Goal: Transaction & Acquisition: Purchase product/service

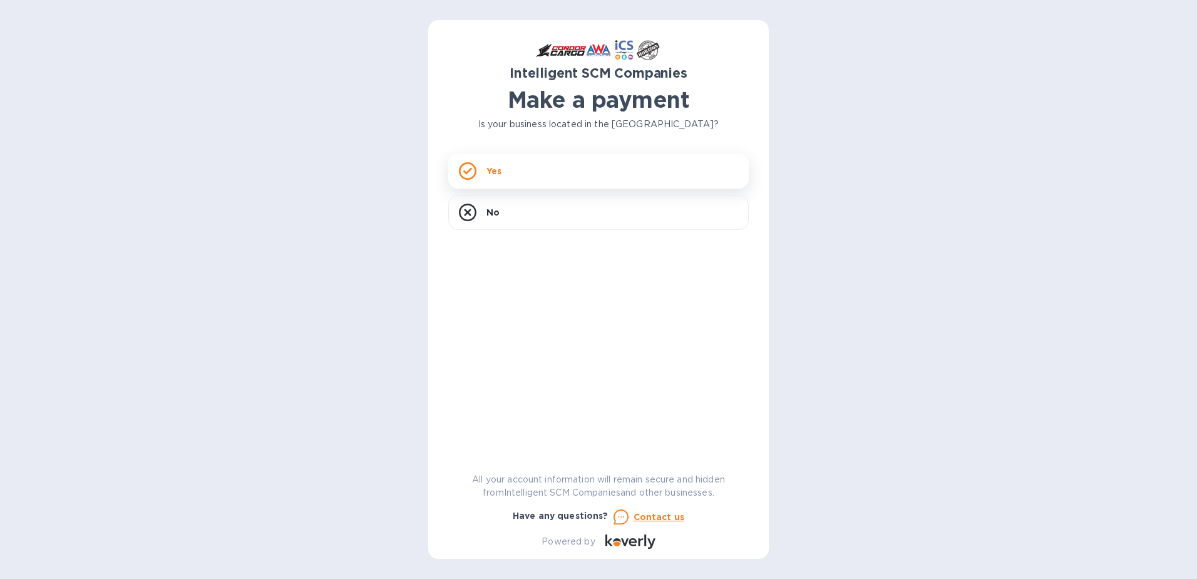
click at [465, 167] on icon at bounding box center [468, 171] width 18 height 18
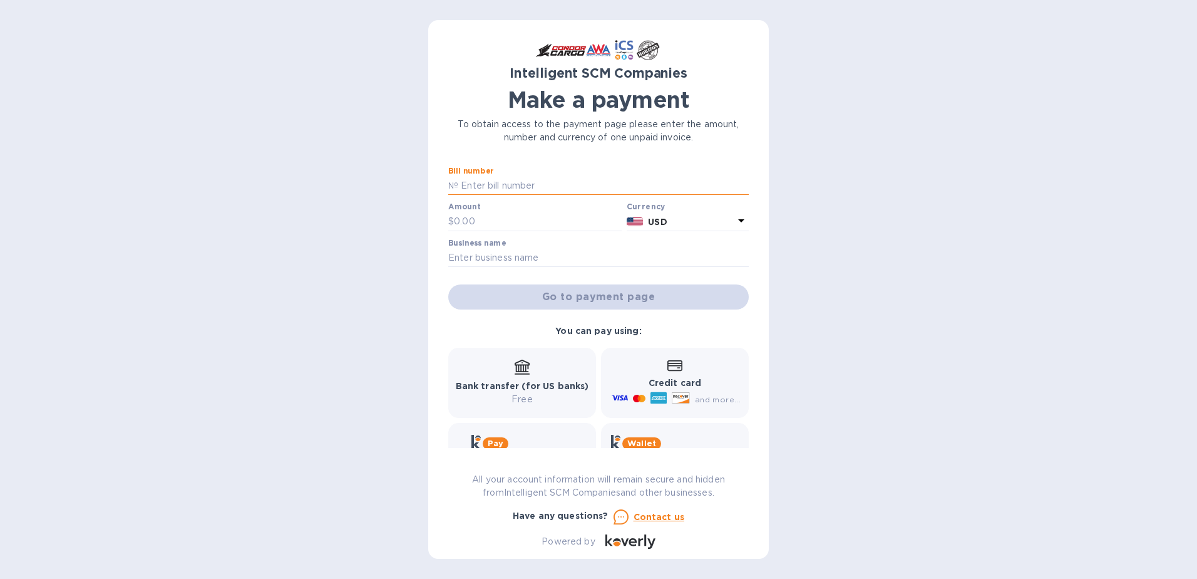
click at [472, 183] on input "text" at bounding box center [603, 186] width 291 height 19
type input "S00510832"
click at [483, 227] on input "text" at bounding box center [538, 221] width 168 height 19
click at [460, 218] on input "text" at bounding box center [538, 221] width 168 height 19
type input "950.75"
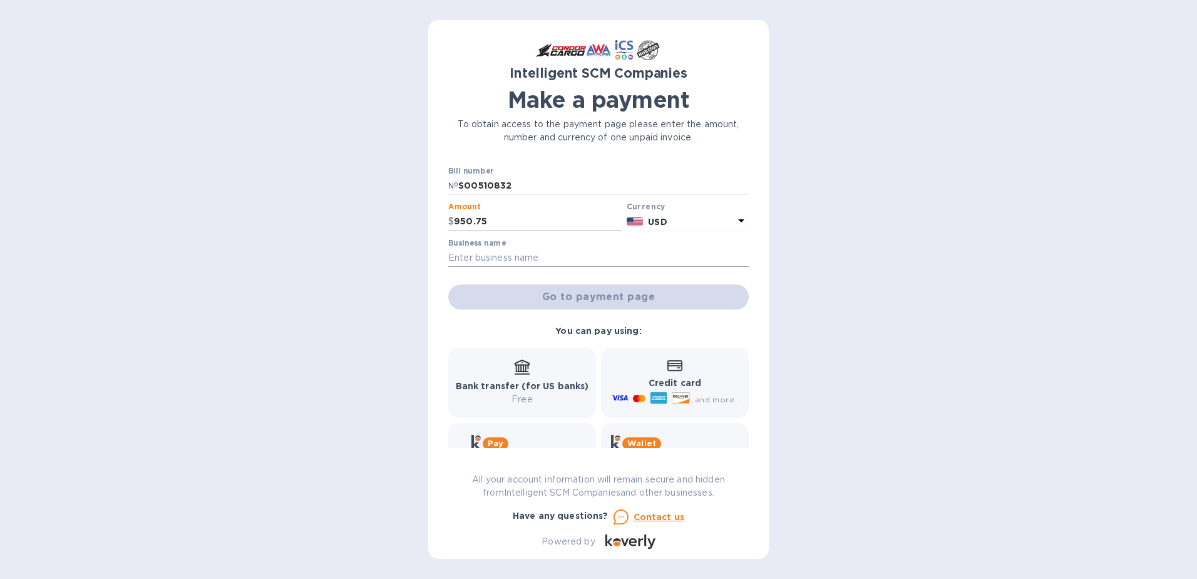
click at [487, 249] on input "text" at bounding box center [598, 258] width 301 height 19
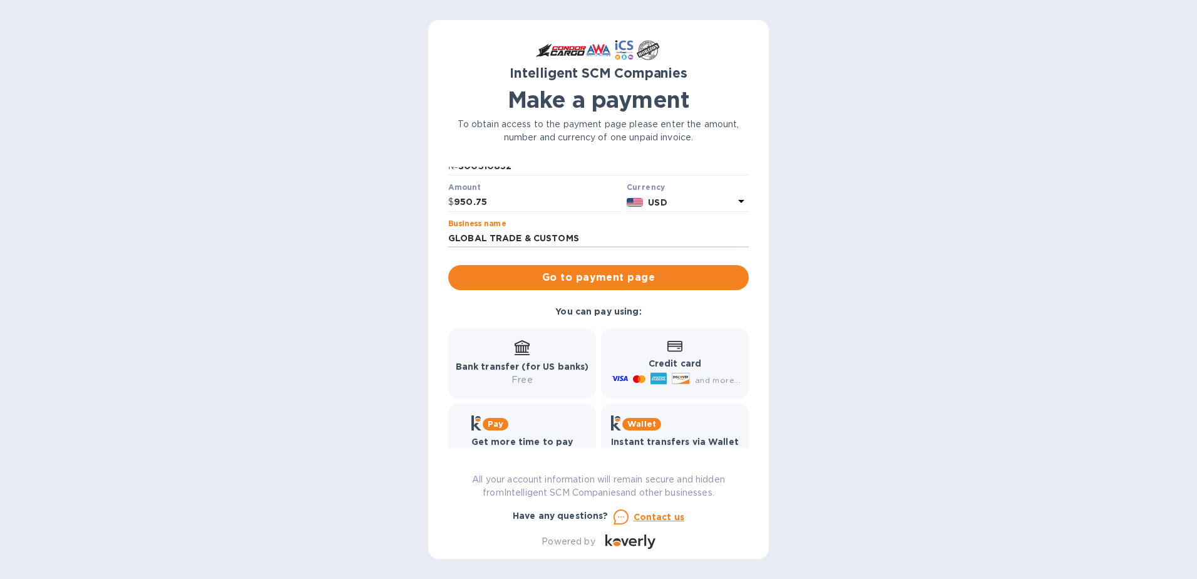
scroll to position [53, 0]
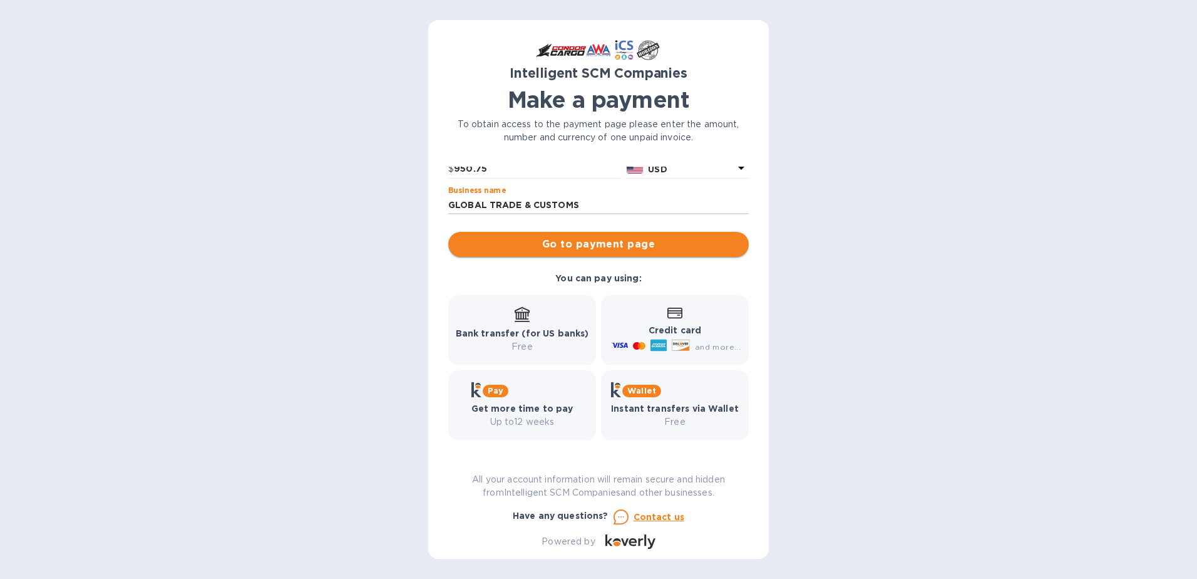
type input "GLOBAL TRADE & CUSTOMS"
click at [571, 241] on span "Go to payment page" at bounding box center [598, 244] width 281 height 15
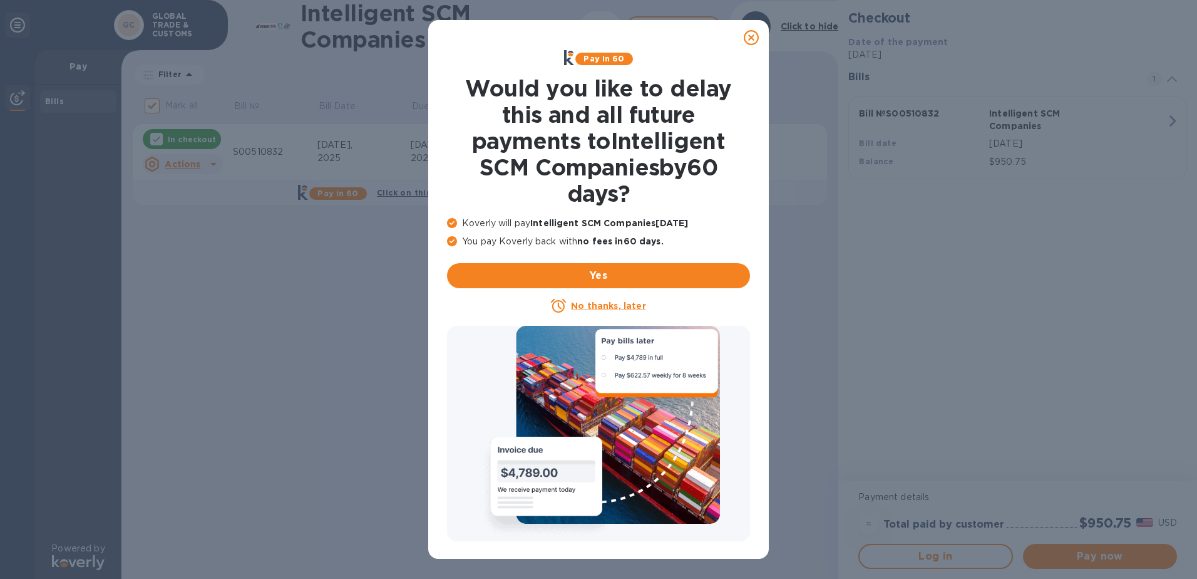
click at [596, 309] on u "No thanks, later" at bounding box center [608, 306] width 75 height 10
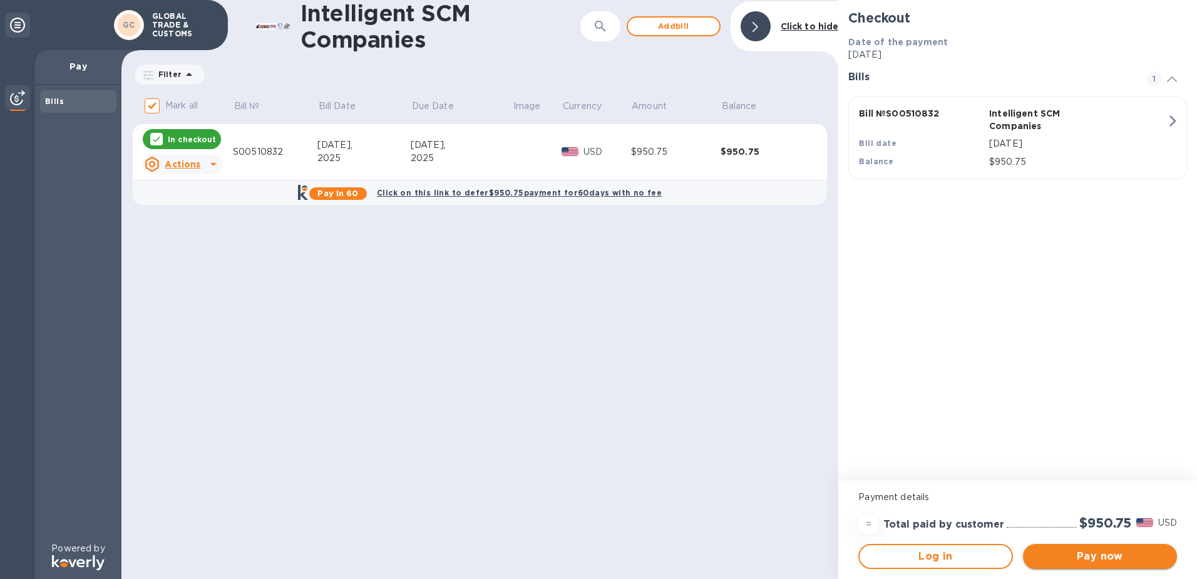
click at [1075, 554] on span "Pay now" at bounding box center [1100, 556] width 134 height 15
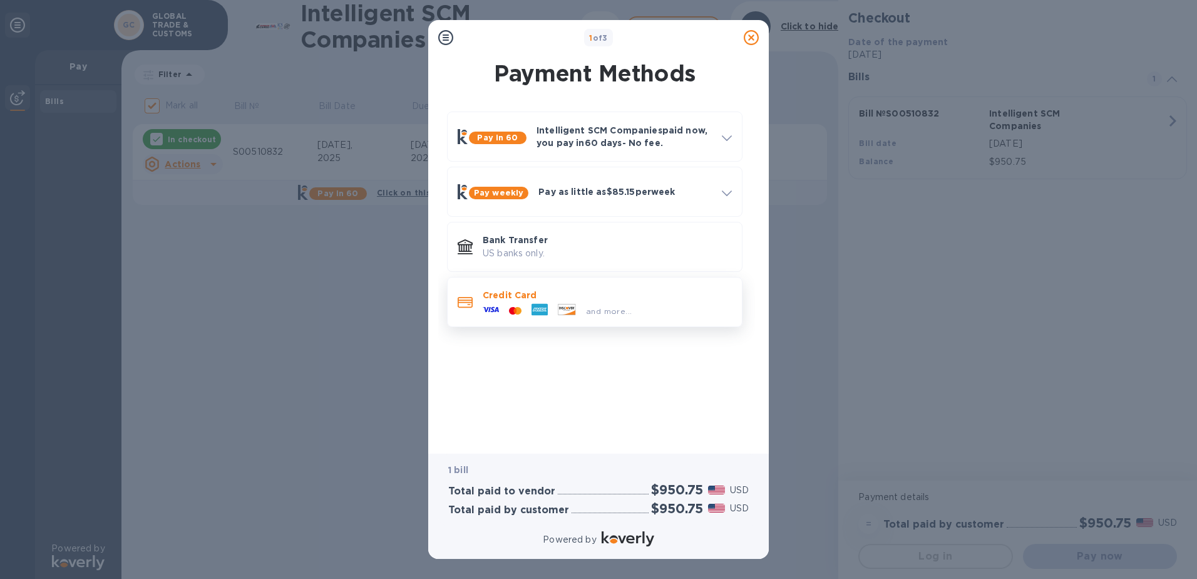
click at [509, 306] on div at bounding box center [515, 311] width 23 height 12
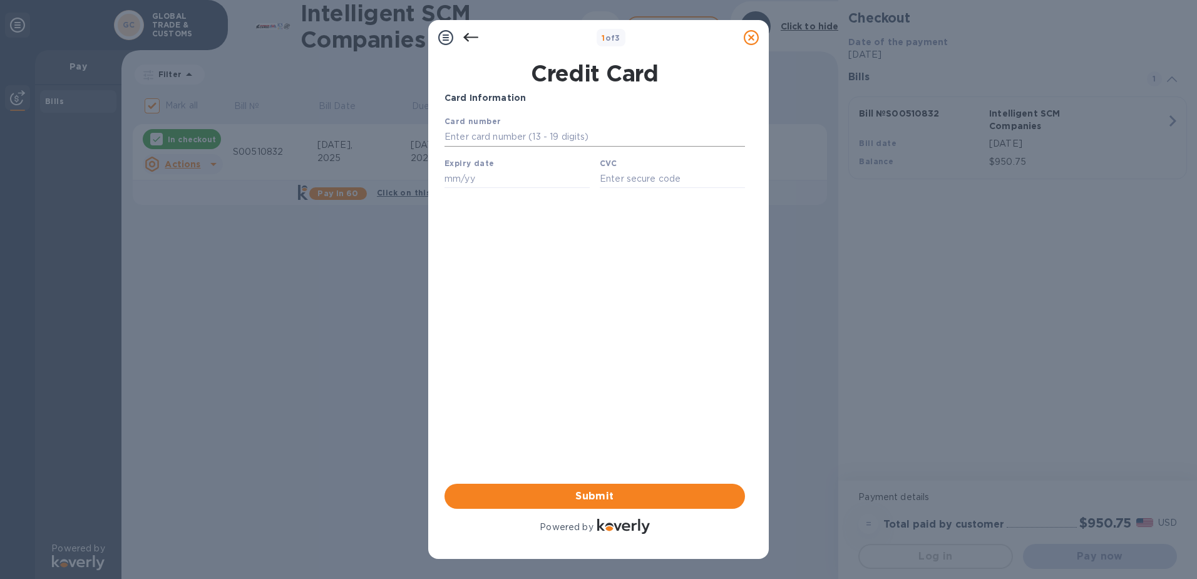
click at [465, 137] on input "text" at bounding box center [595, 137] width 301 height 19
type input "[CREDIT_CARD_NUMBER]"
click at [463, 177] on input "text" at bounding box center [517, 178] width 145 height 19
type input "03/29"
click at [660, 183] on input "text" at bounding box center [672, 178] width 145 height 19
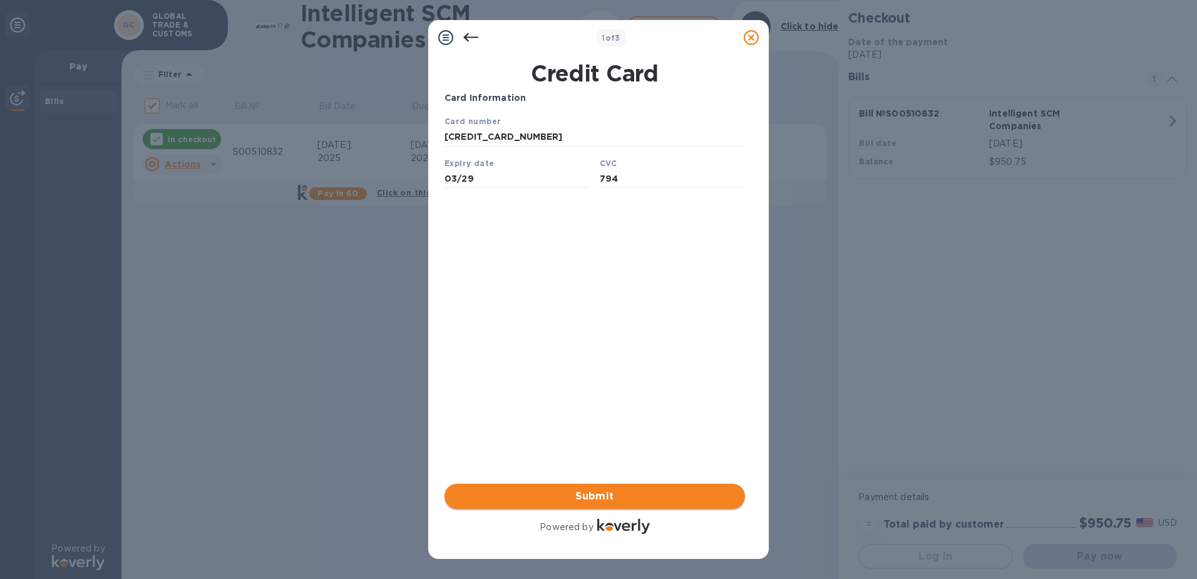
type input "794"
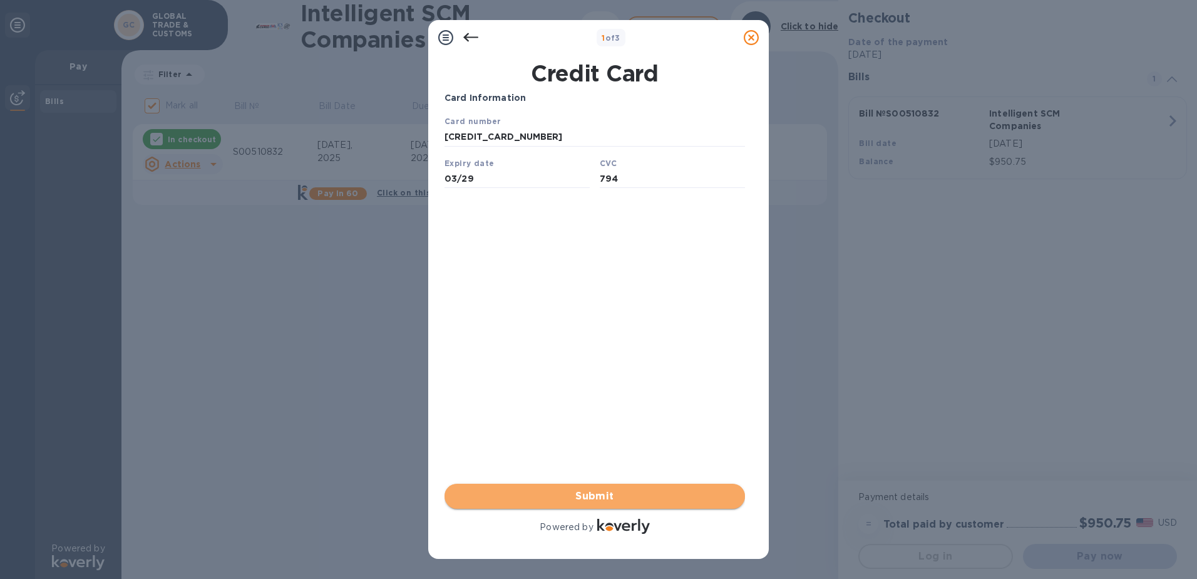
click at [572, 494] on span "Submit" at bounding box center [595, 495] width 281 height 15
